Goal: Check status: Check status

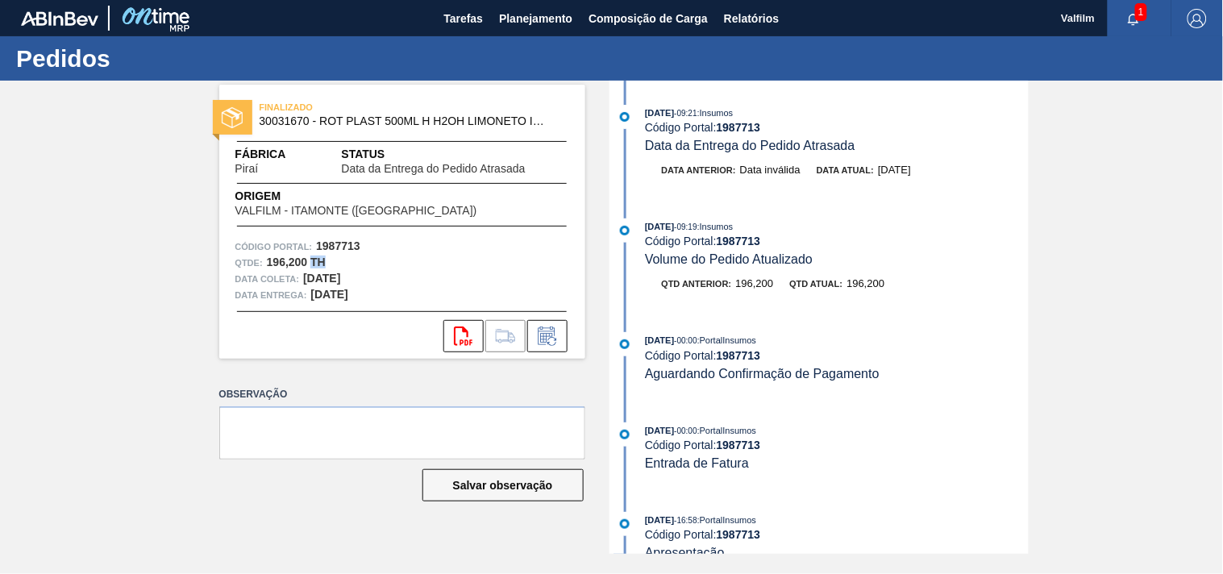
click at [342, 260] on div "Qtde : 196,200 TH" at bounding box center [402, 263] width 334 height 16
click at [829, 292] on div "Qtd atual: 196,200" at bounding box center [836, 284] width 95 height 16
